Goal: Task Accomplishment & Management: Manage account settings

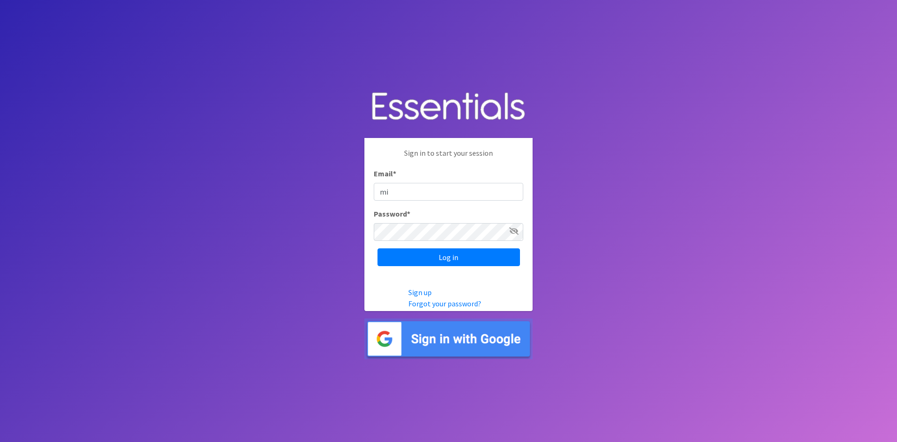
type input "michelle@momshelpingmomsfoundation.org"
click at [378, 248] on input "Log in" at bounding box center [449, 257] width 143 height 18
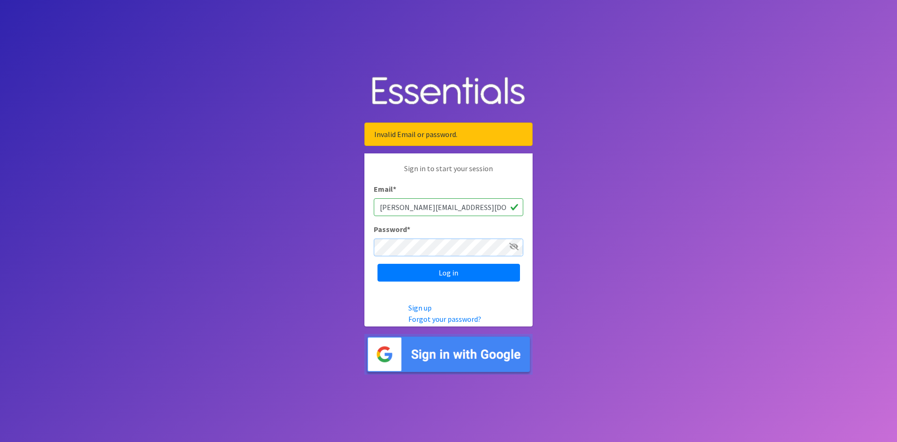
click at [378, 264] on input "Log in" at bounding box center [449, 273] width 143 height 18
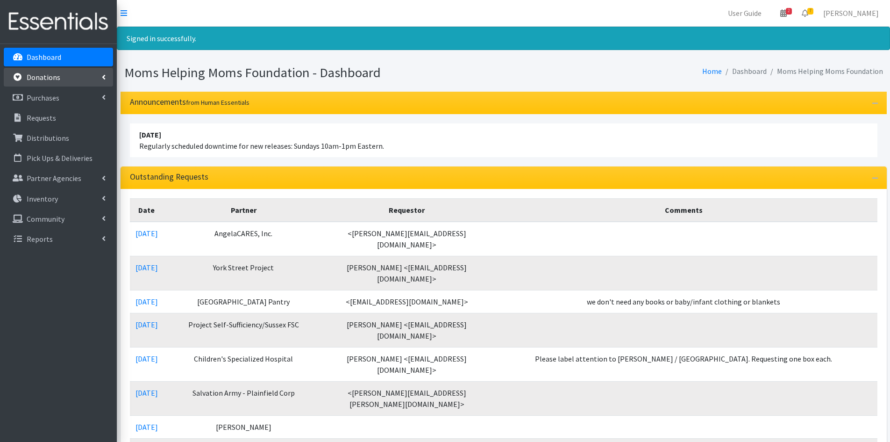
click at [37, 76] on p "Donations" at bounding box center [44, 76] width 34 height 9
click at [37, 94] on link "All Donations" at bounding box center [58, 97] width 109 height 19
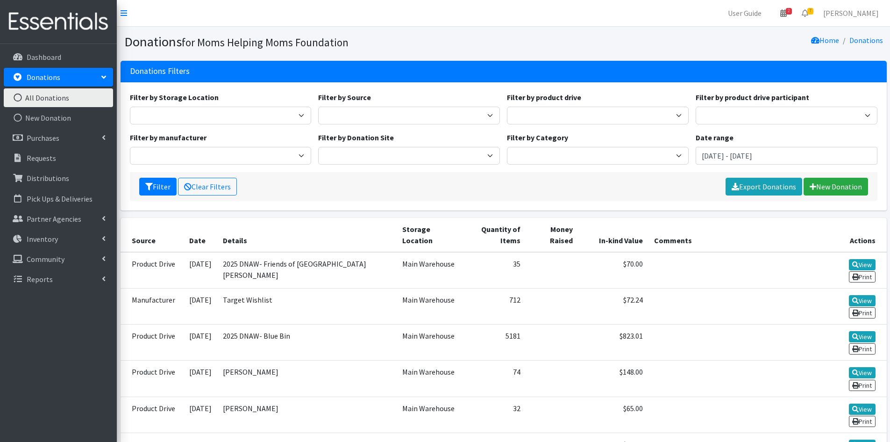
click at [48, 77] on p "Donations" at bounding box center [44, 76] width 34 height 9
